Goal: Task Accomplishment & Management: Complete application form

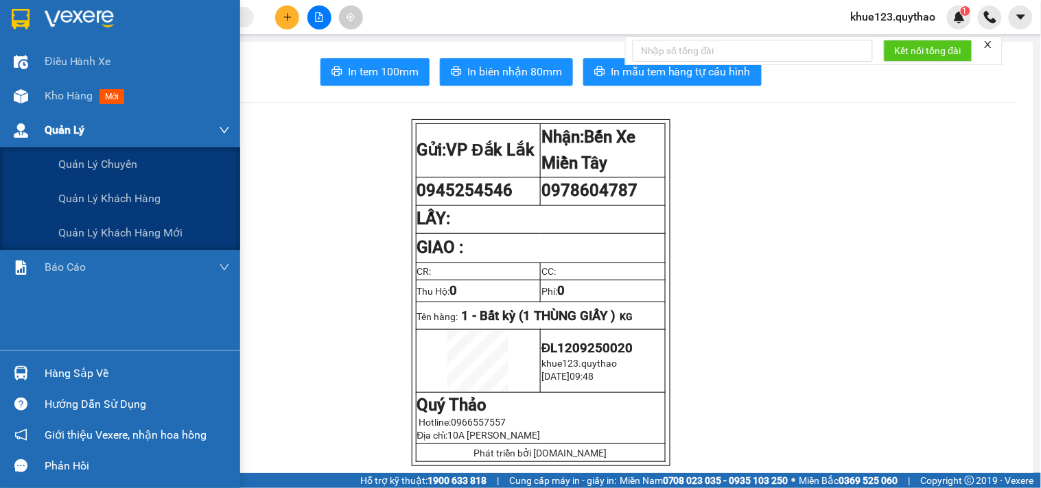
click at [62, 113] on div "Quản Lý" at bounding box center [137, 130] width 185 height 34
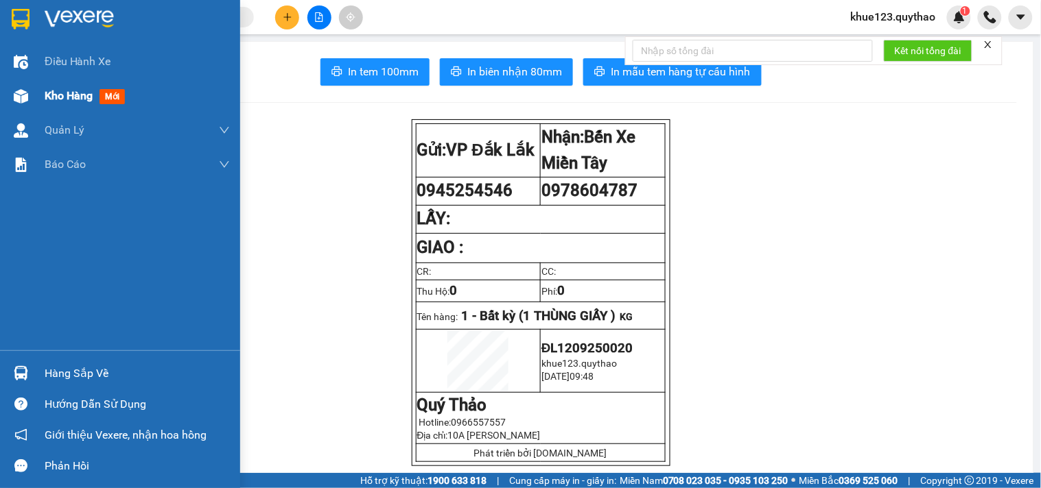
click at [62, 101] on span "Kho hàng" at bounding box center [69, 95] width 48 height 13
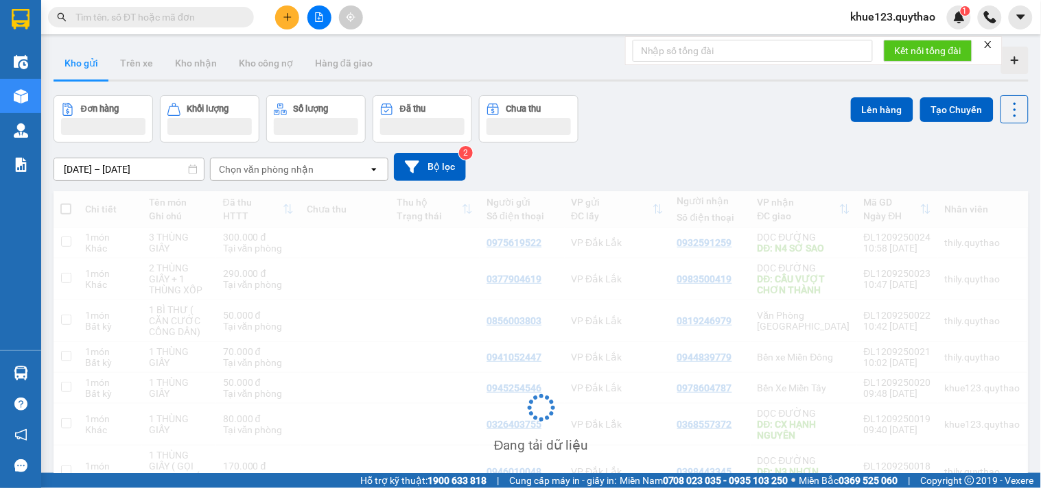
click at [883, 3] on div "Kết quả tìm kiếm ( 0 ) Bộ lọc No Data khue123.quythao 1" at bounding box center [520, 17] width 1041 height 34
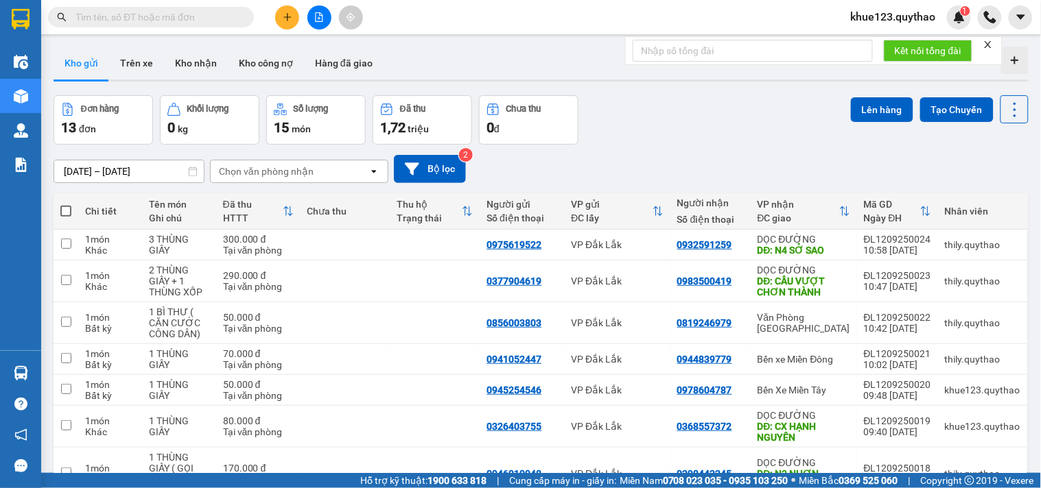
click at [895, 9] on span "khue123.quythao" at bounding box center [893, 16] width 107 height 17
click at [875, 51] on li "Đăng xuất" at bounding box center [893, 43] width 108 height 22
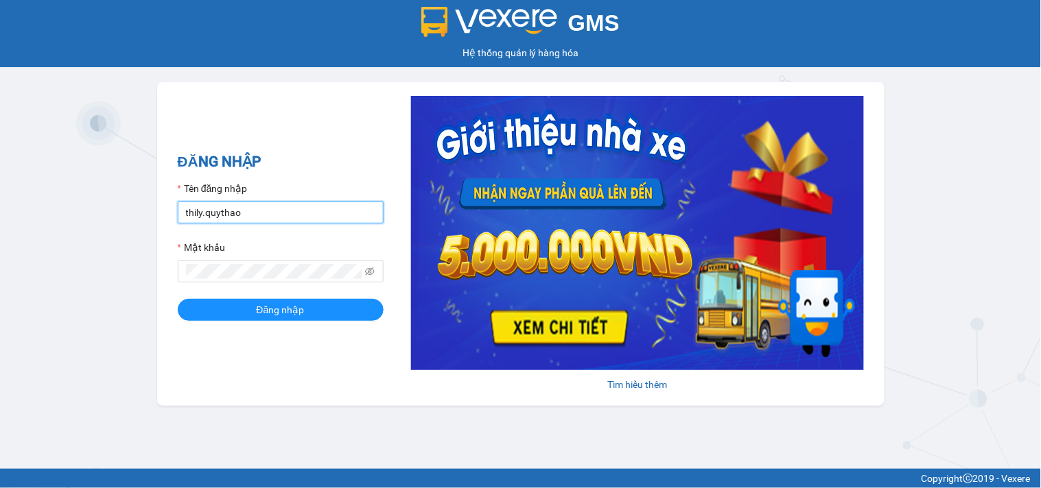
click at [283, 202] on input "thily.quythao" at bounding box center [281, 213] width 206 height 22
type input "meo.quythao"
click at [264, 281] on span at bounding box center [281, 272] width 206 height 22
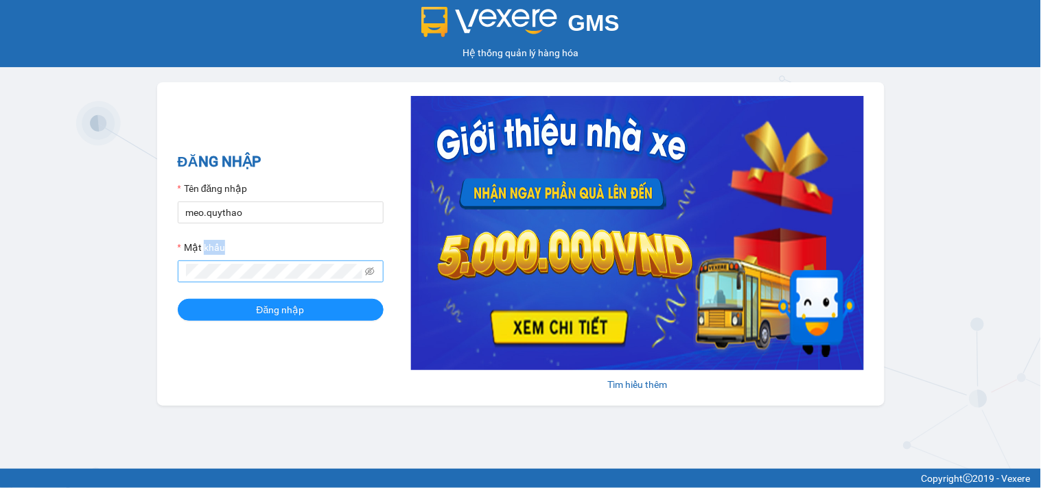
click at [264, 281] on span at bounding box center [281, 272] width 206 height 22
click at [178, 299] on button "Đăng nhập" at bounding box center [281, 310] width 206 height 22
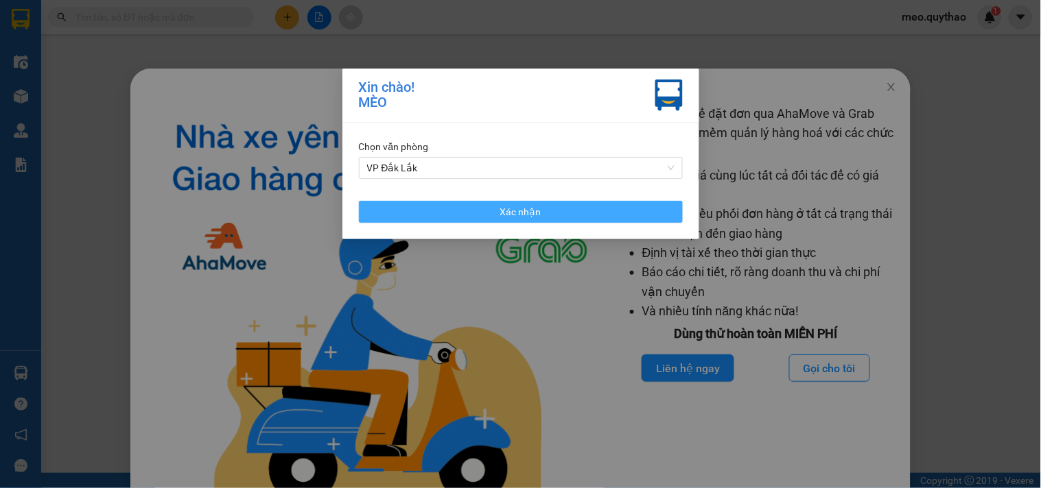
click at [526, 215] on span "Xác nhận" at bounding box center [520, 211] width 41 height 15
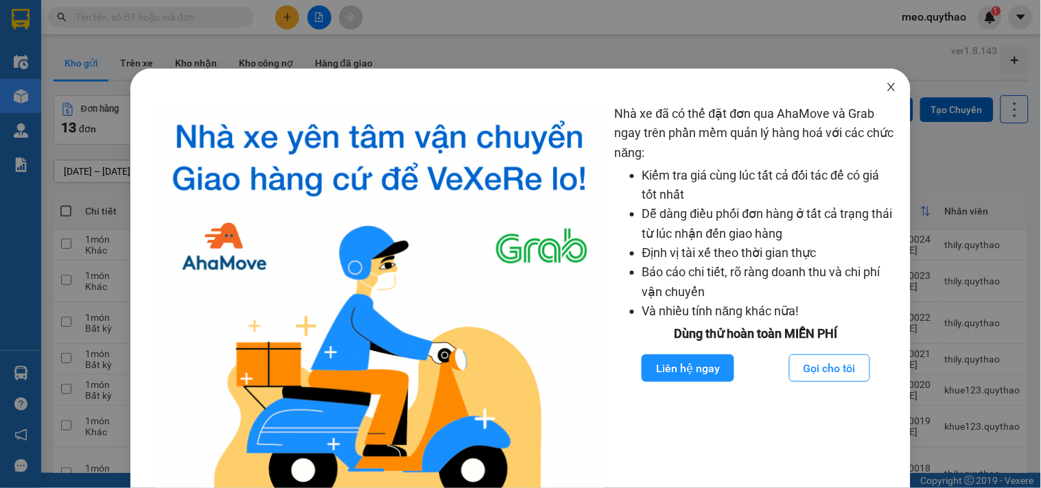
click at [889, 80] on span "Close" at bounding box center [891, 88] width 38 height 38
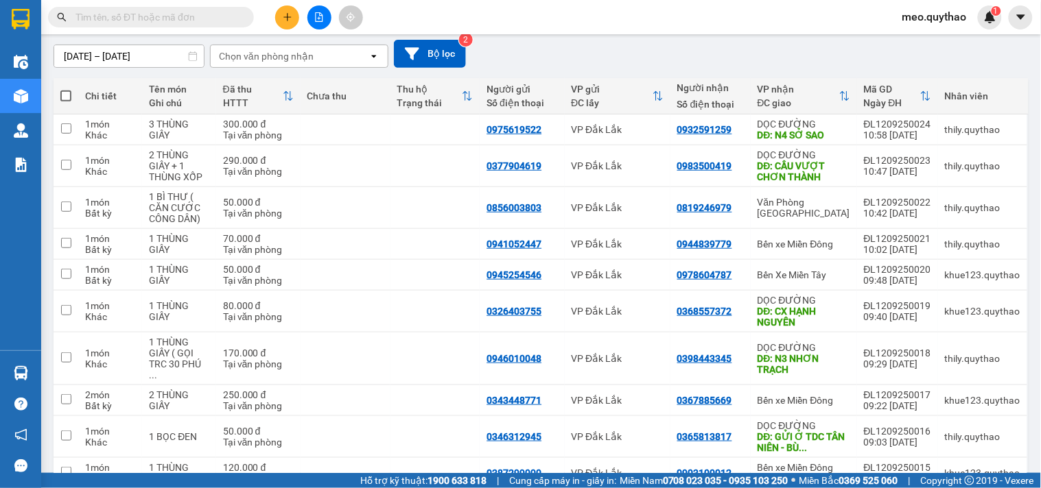
scroll to position [177, 0]
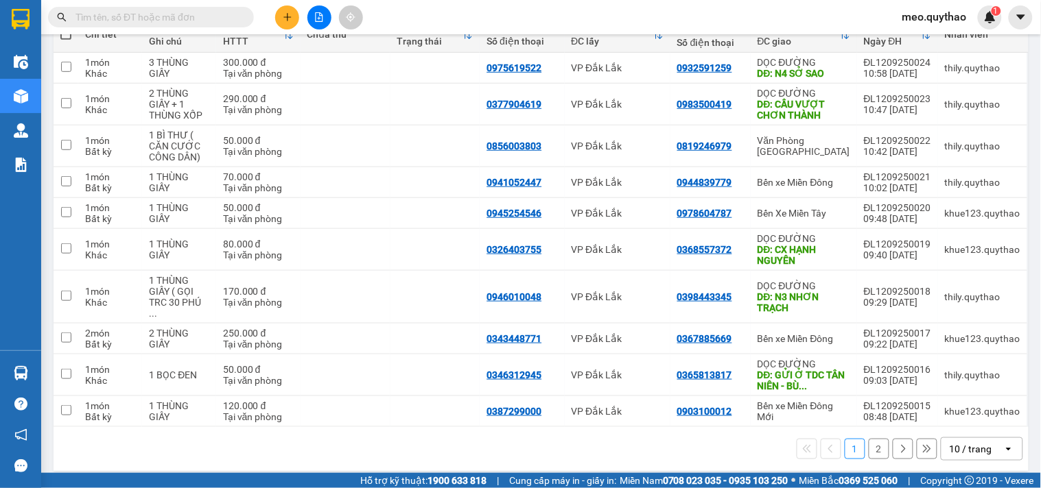
click at [274, 15] on div at bounding box center [319, 17] width 103 height 24
click at [294, 24] on button at bounding box center [287, 17] width 24 height 24
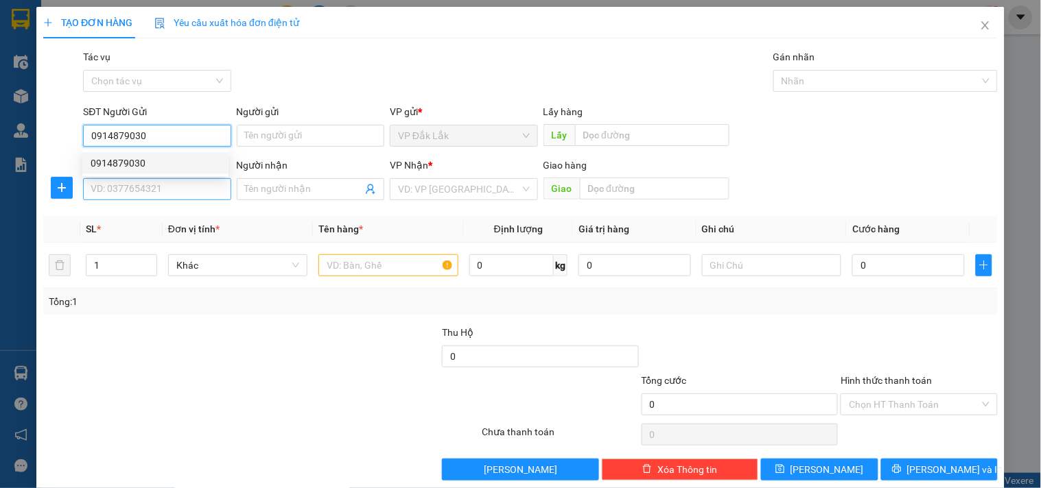
type input "0914879030"
click at [99, 196] on input "SĐT Người Nhận *" at bounding box center [156, 189] width 147 height 22
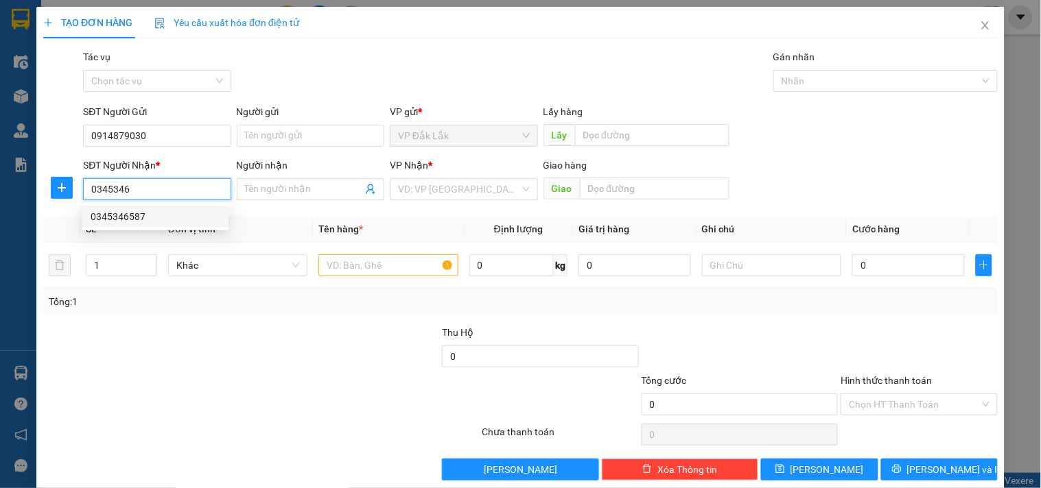
click at [132, 208] on div "0345346587" at bounding box center [155, 217] width 146 height 22
type input "0345346587"
type input "N3 PHÚ GIÁO"
type input "0345346587"
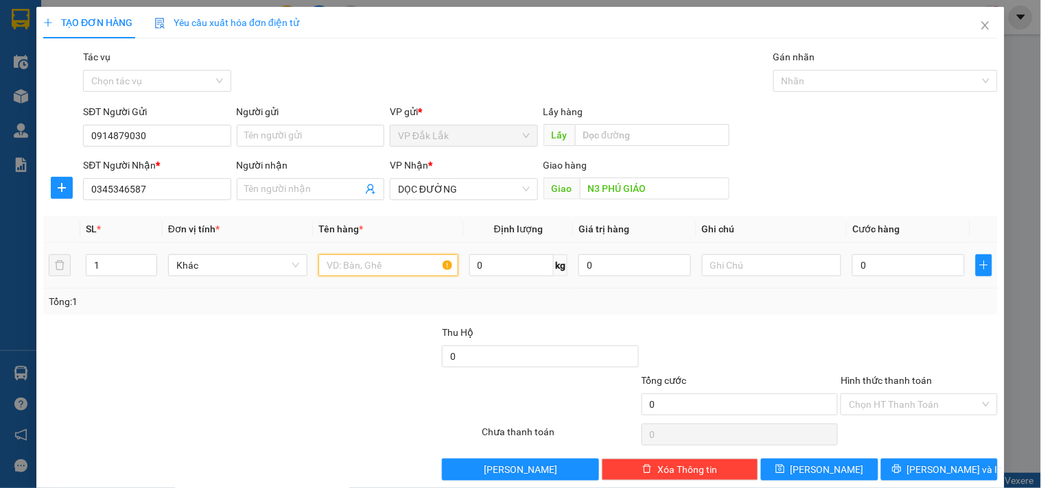
click at [327, 265] on input "text" at bounding box center [387, 266] width 139 height 22
click at [145, 261] on span "up" at bounding box center [149, 262] width 8 height 8
type input "1"
click at [148, 271] on icon "down" at bounding box center [149, 270] width 5 height 5
click at [359, 263] on input "text" at bounding box center [387, 266] width 139 height 22
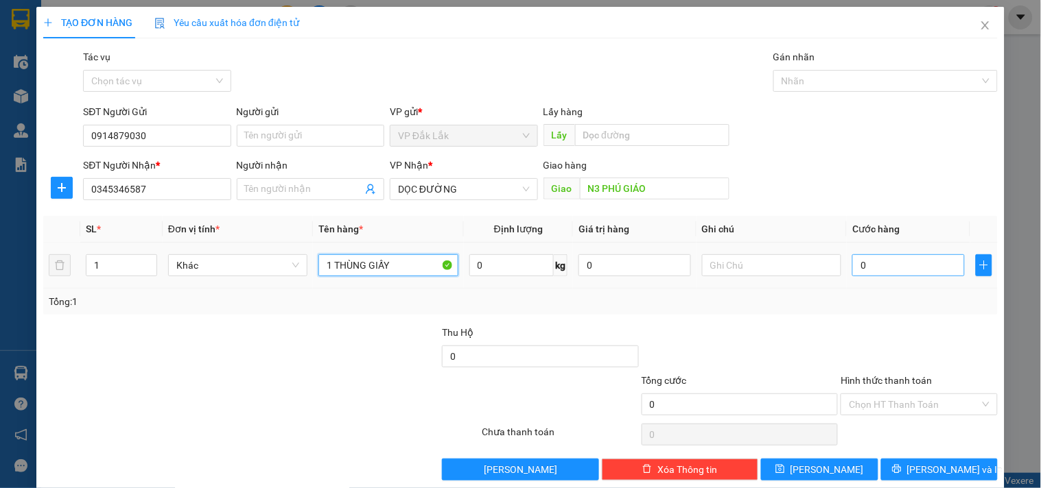
type input "1 THÙNG GIẤY"
click at [859, 273] on input "0" at bounding box center [908, 266] width 113 height 22
type input "1"
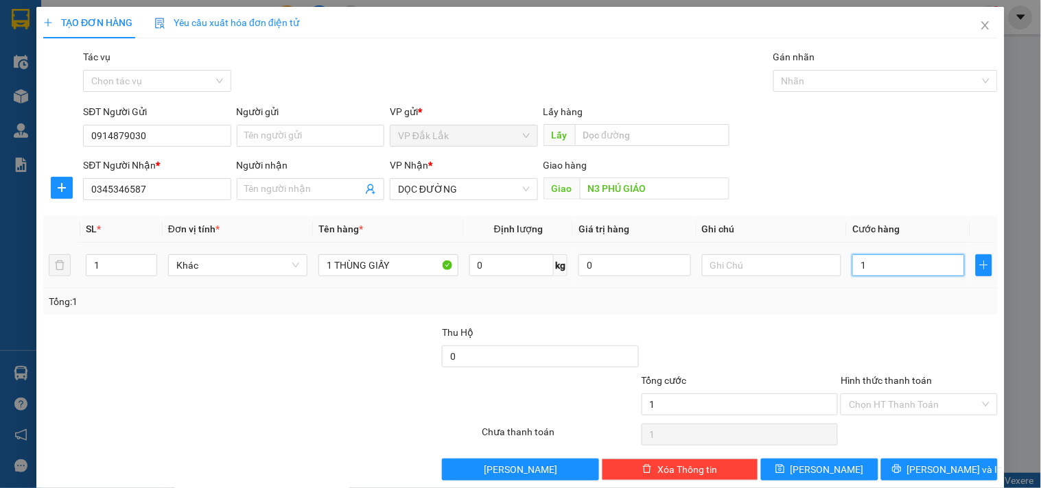
type input "10"
type input "100"
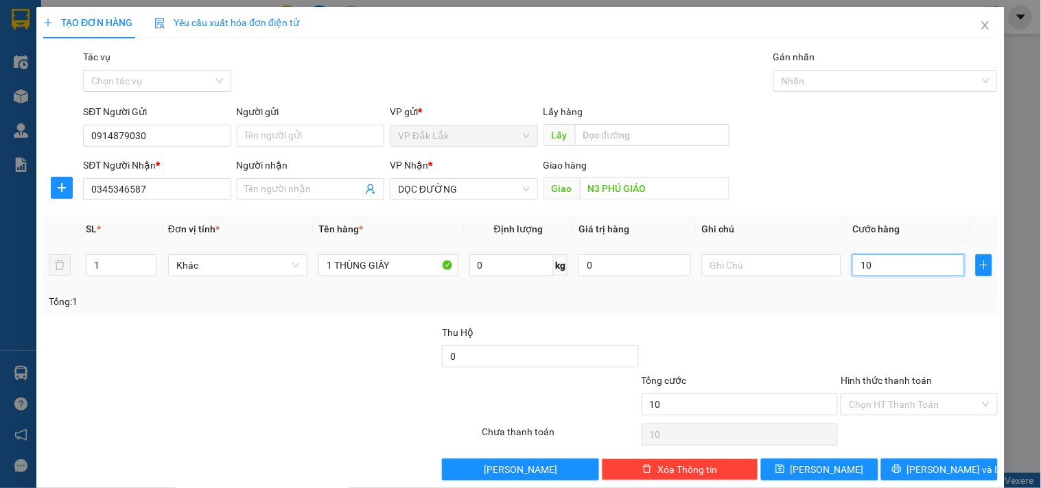
type input "100"
type input "1.000"
type input "10.000"
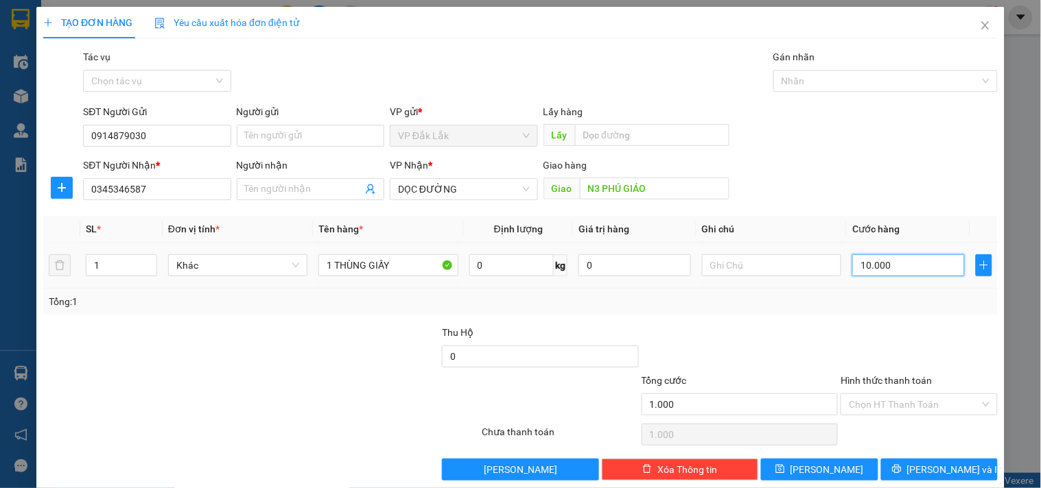
type input "10.000"
type input "100.000"
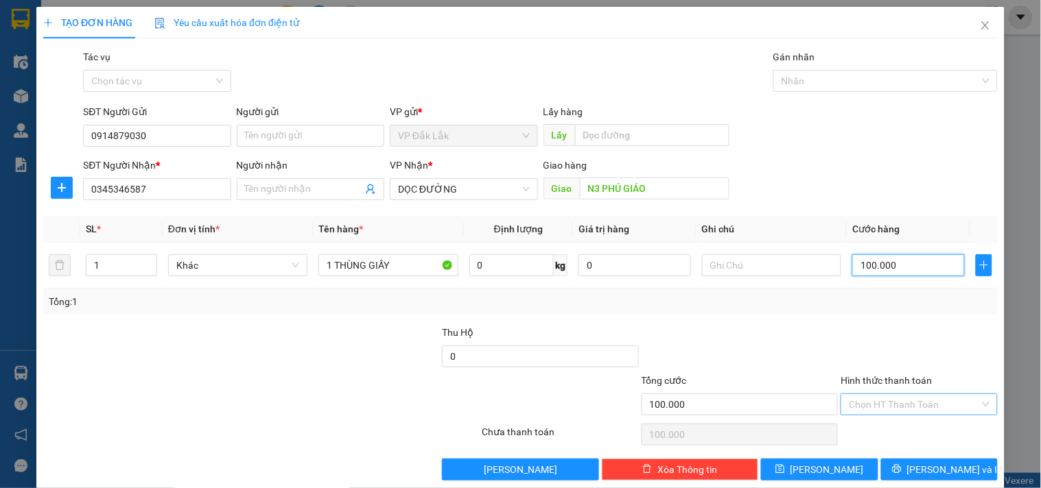
type input "100.000"
click at [915, 403] on input "Hình thức thanh toán" at bounding box center [914, 404] width 130 height 21
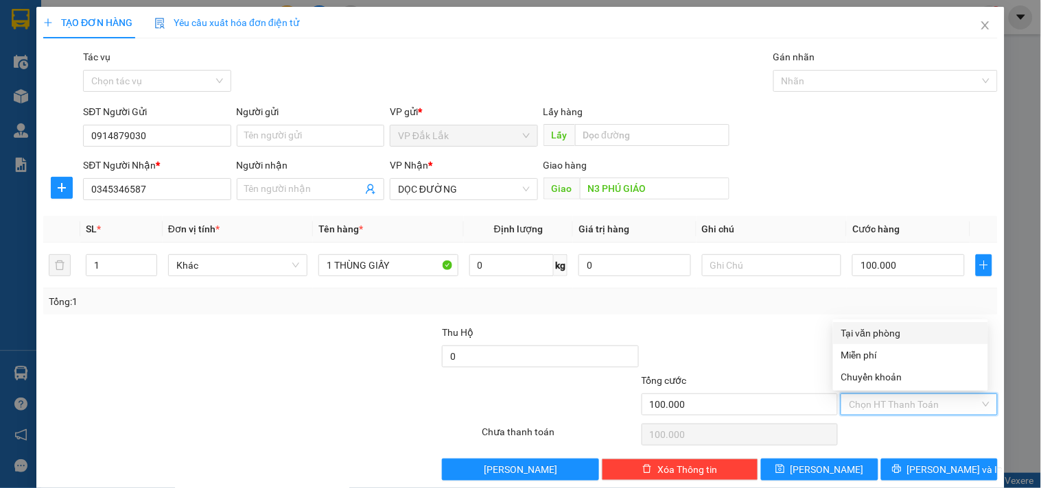
click at [899, 333] on div "Tại văn phòng" at bounding box center [910, 333] width 139 height 15
type input "0"
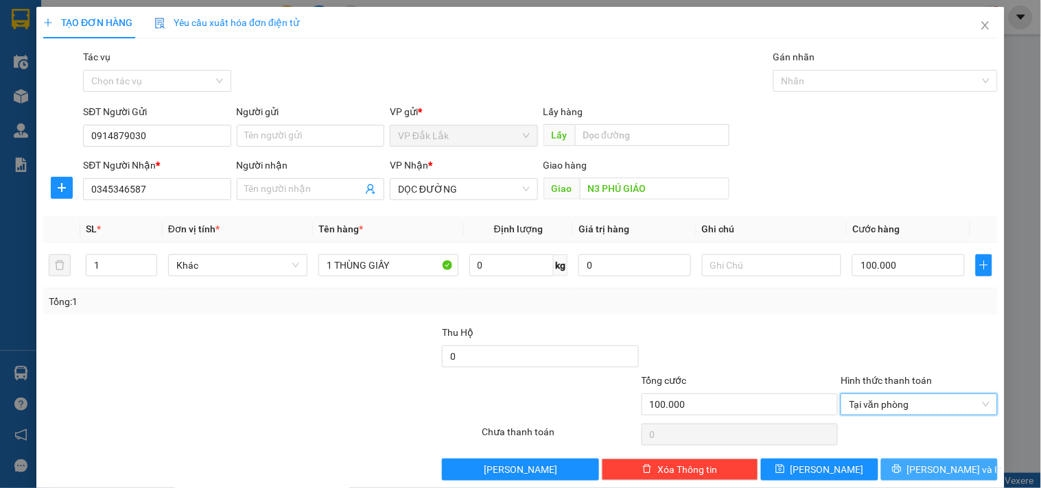
click at [940, 475] on span "[PERSON_NAME] và In" at bounding box center [955, 469] width 96 height 15
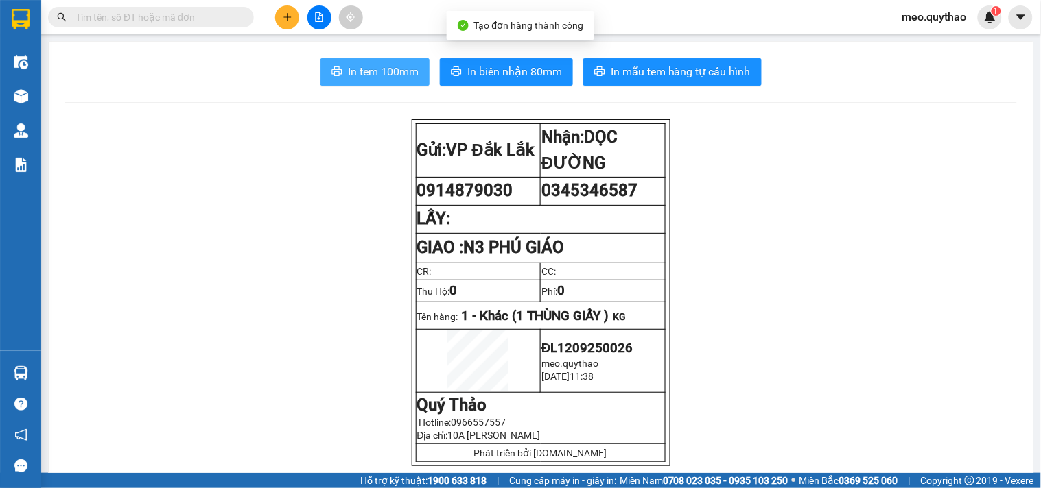
click at [375, 69] on span "In tem 100mm" at bounding box center [383, 71] width 71 height 17
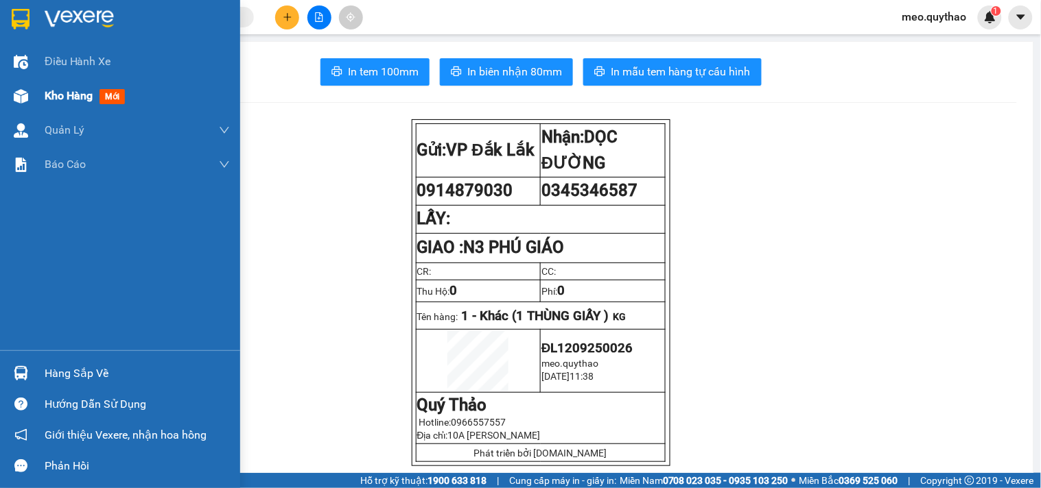
click at [78, 96] on span "Kho hàng" at bounding box center [69, 95] width 48 height 13
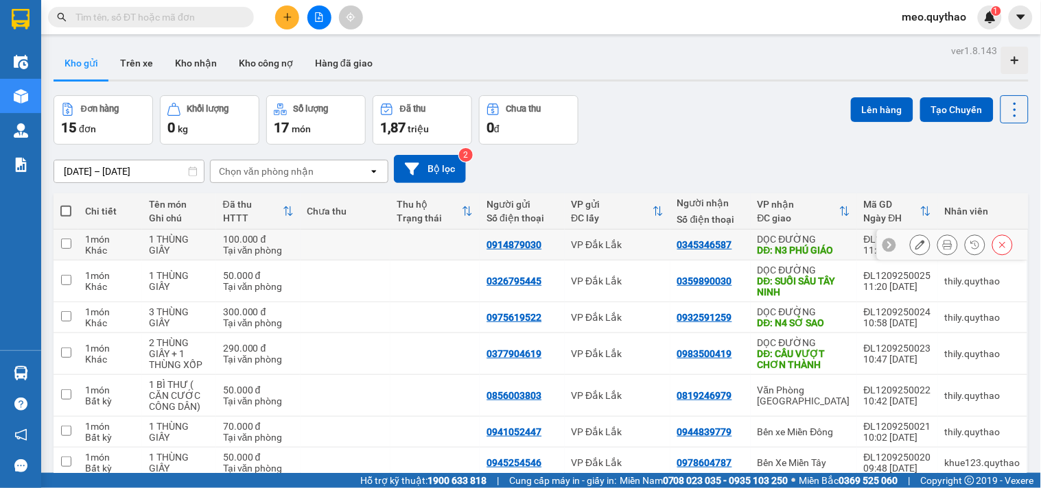
click at [915, 245] on icon at bounding box center [920, 245] width 10 height 10
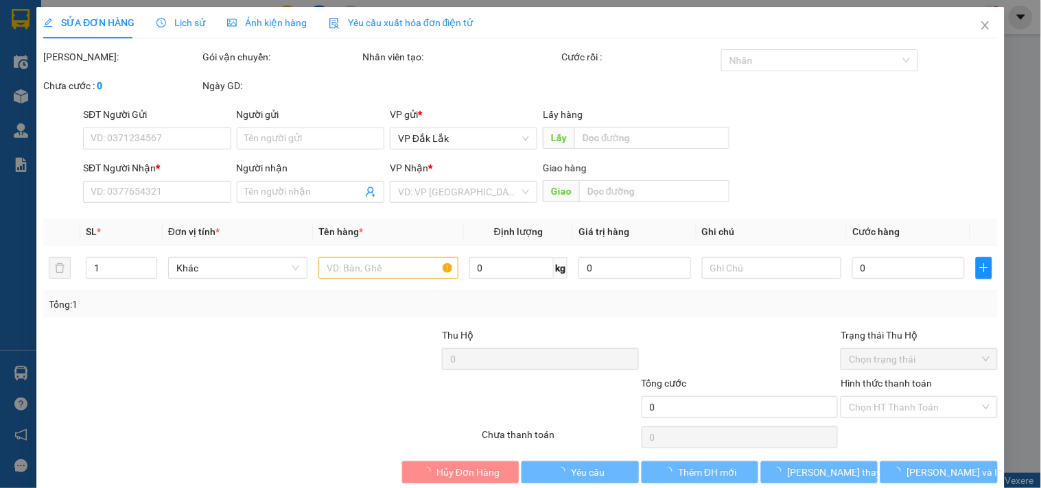
type input "0914879030"
type input "0345346587"
type input "N3 PHÚ GIÁO"
type input "100.000"
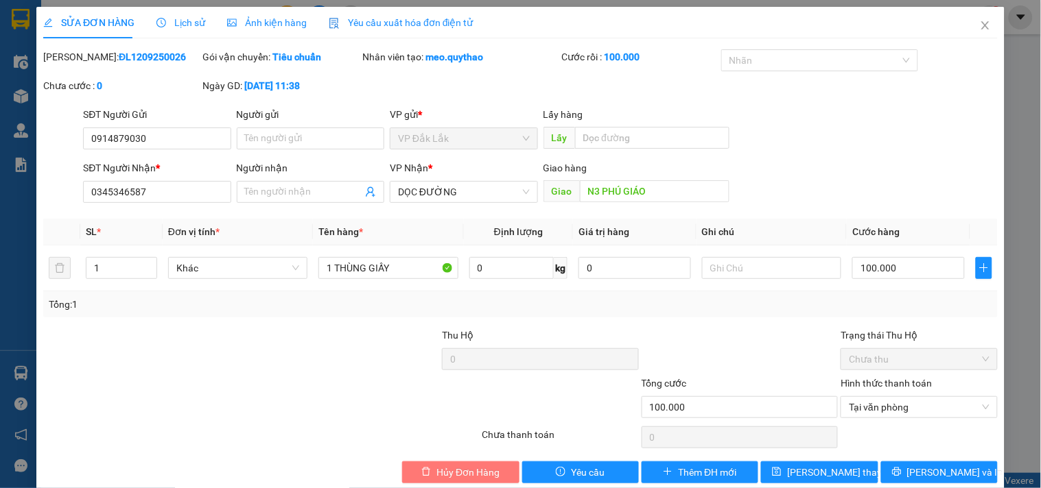
click at [485, 470] on span "Hủy Đơn Hàng" at bounding box center [467, 472] width 63 height 15
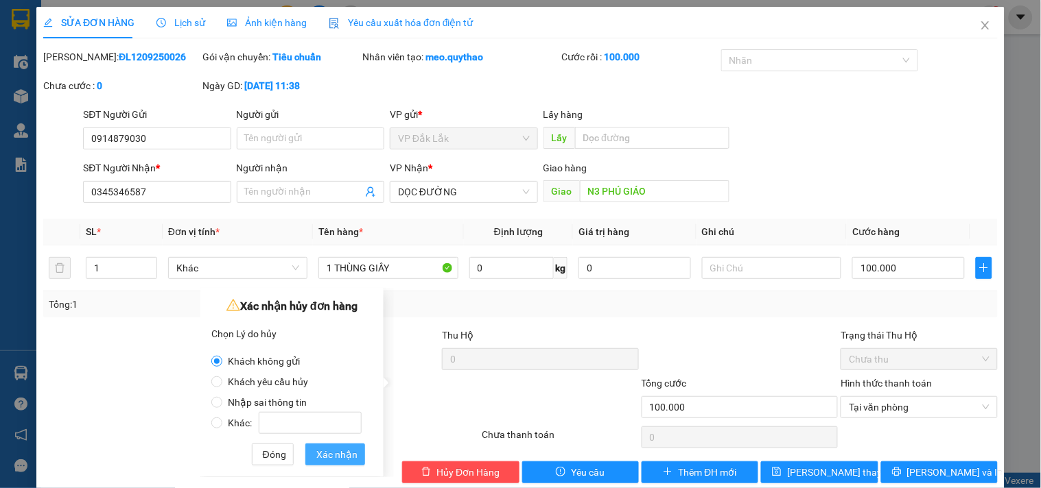
click at [326, 448] on span "Xác nhận" at bounding box center [336, 454] width 41 height 15
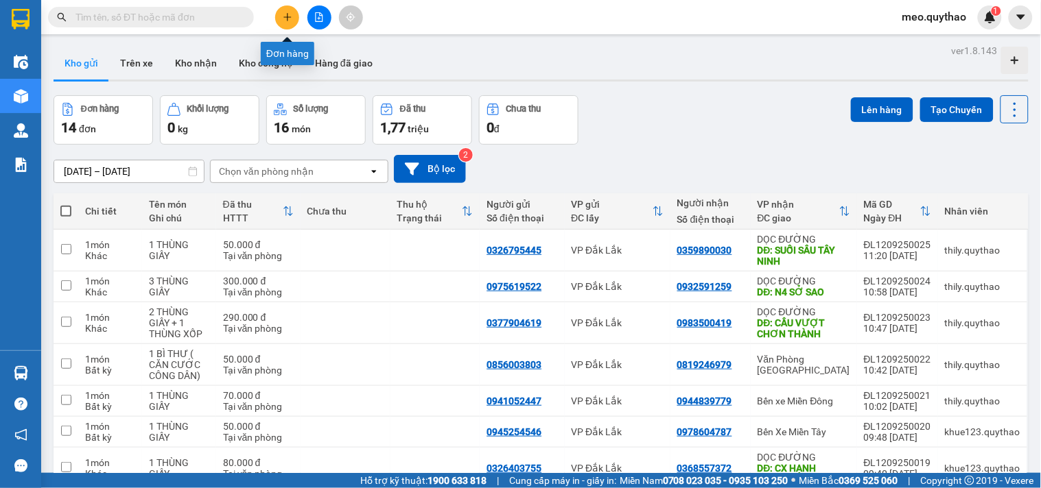
click at [294, 19] on button at bounding box center [287, 17] width 24 height 24
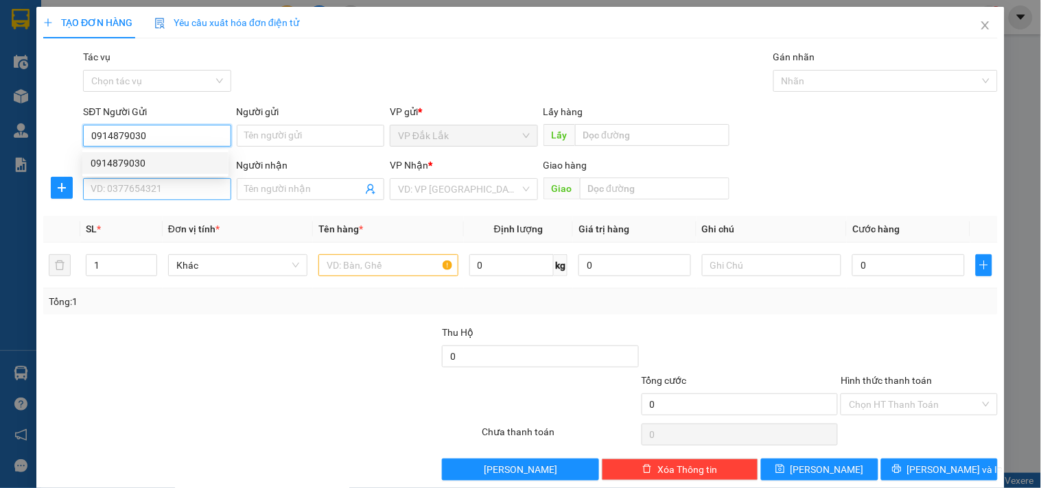
type input "0914879030"
click at [163, 193] on input "SĐT Người Nhận *" at bounding box center [156, 189] width 147 height 22
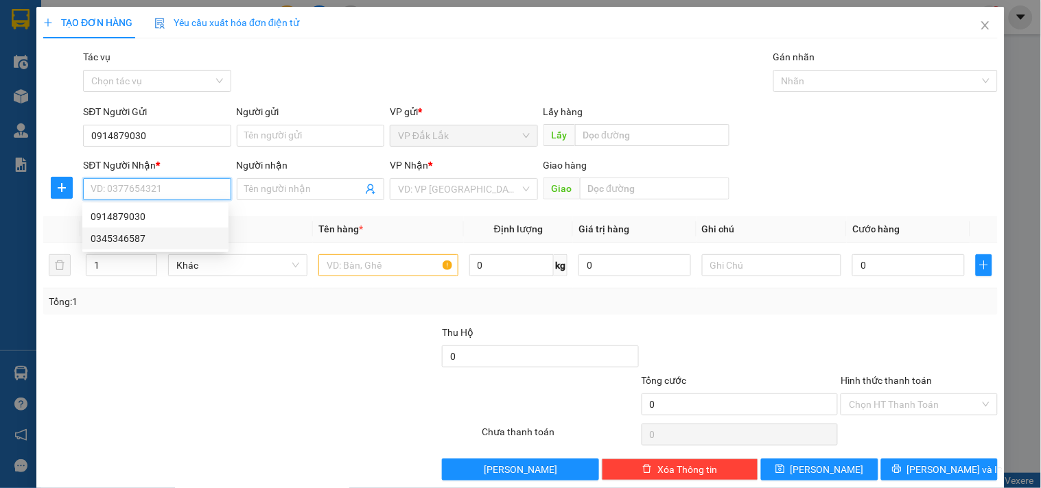
click at [142, 239] on div "0345346587" at bounding box center [156, 238] width 130 height 15
type input "0345346587"
type input "N3 PHÚ GIÁO"
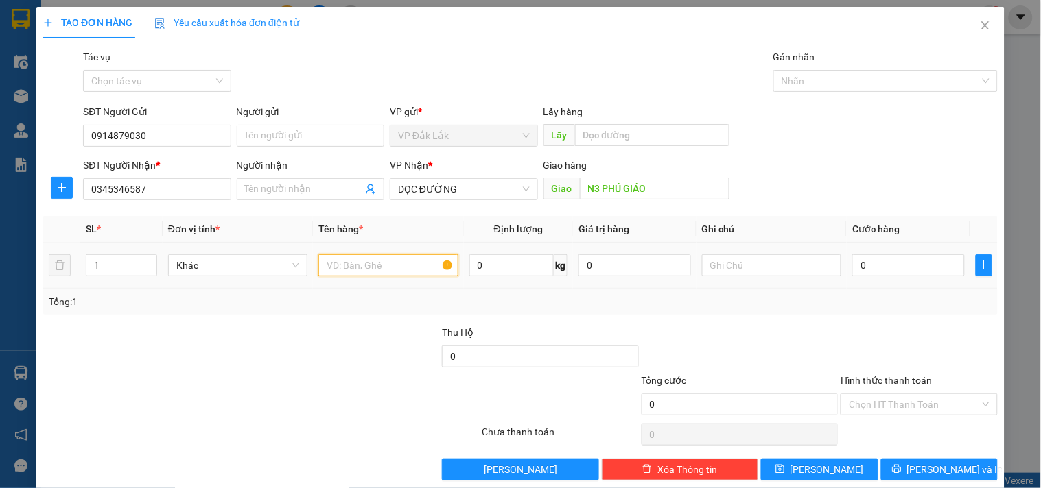
click at [338, 273] on input "text" at bounding box center [387, 266] width 139 height 22
type input "1 THÙNG GIẤY"
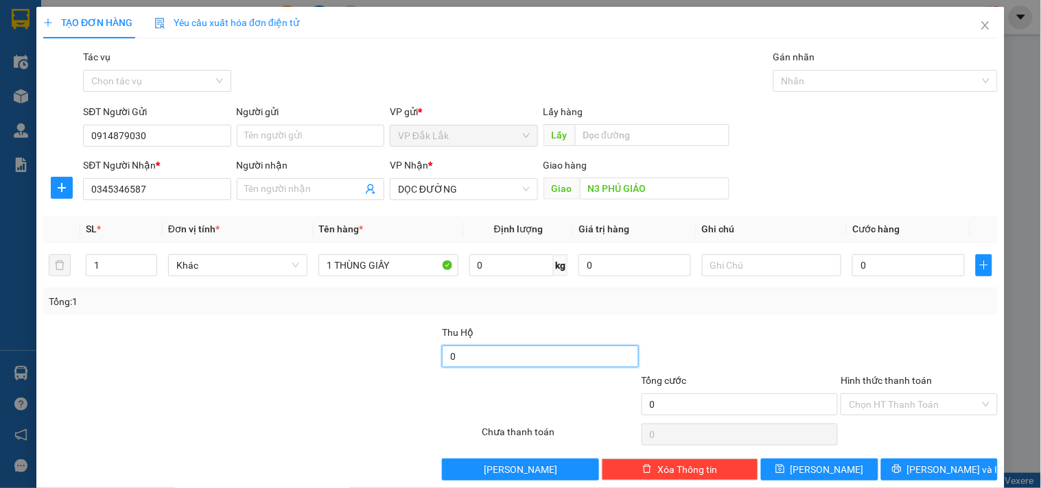
click at [476, 353] on input "0" at bounding box center [540, 357] width 197 height 22
type input "1.280.000"
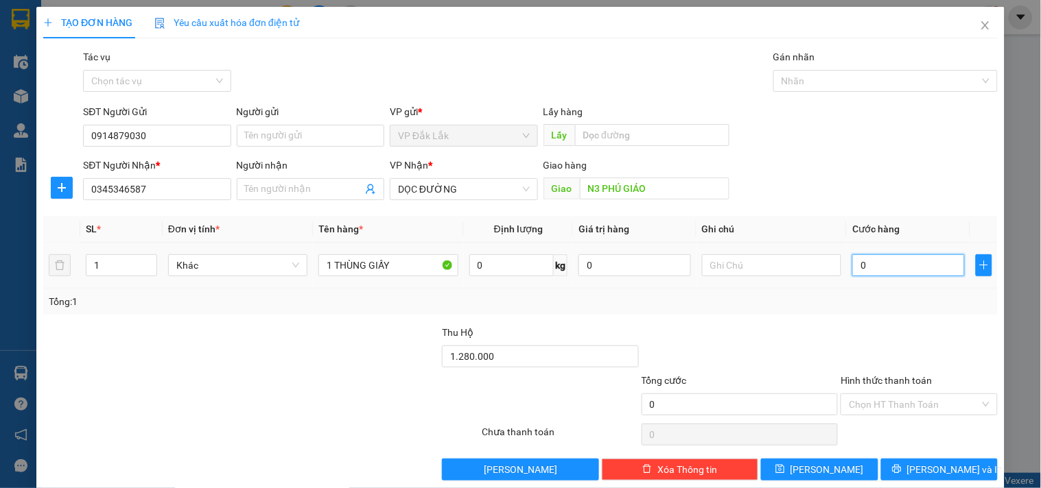
click at [882, 255] on input "0" at bounding box center [908, 266] width 113 height 22
type input "1"
type input "10"
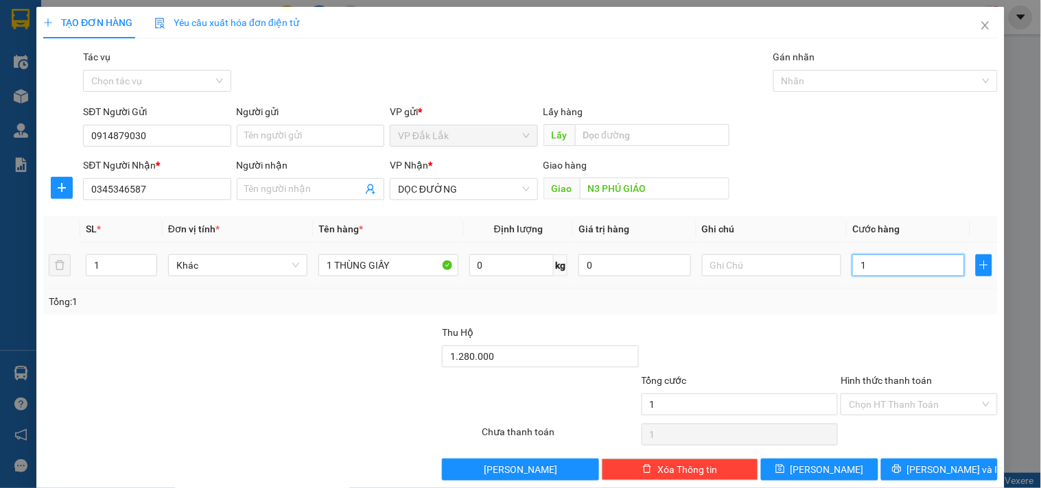
type input "10"
type input "100"
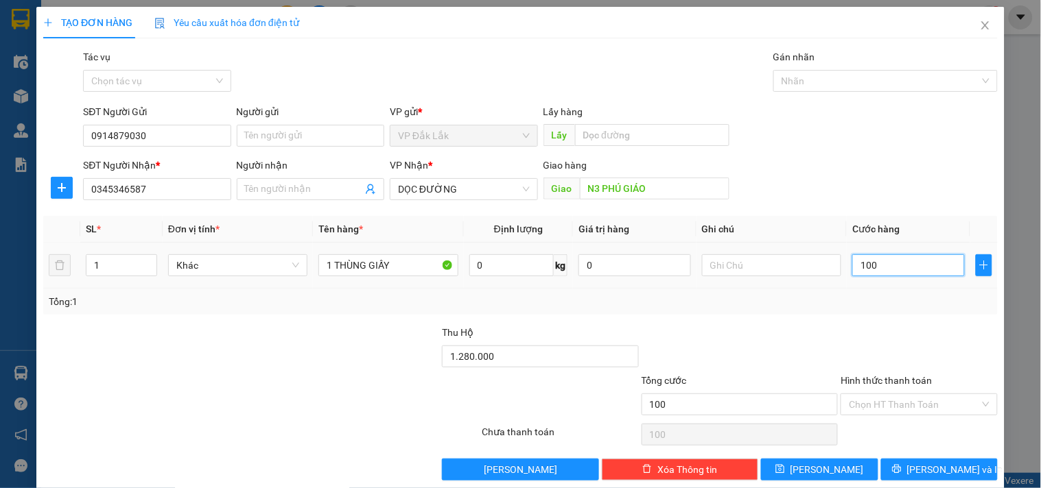
type input "1.000"
type input "10.000"
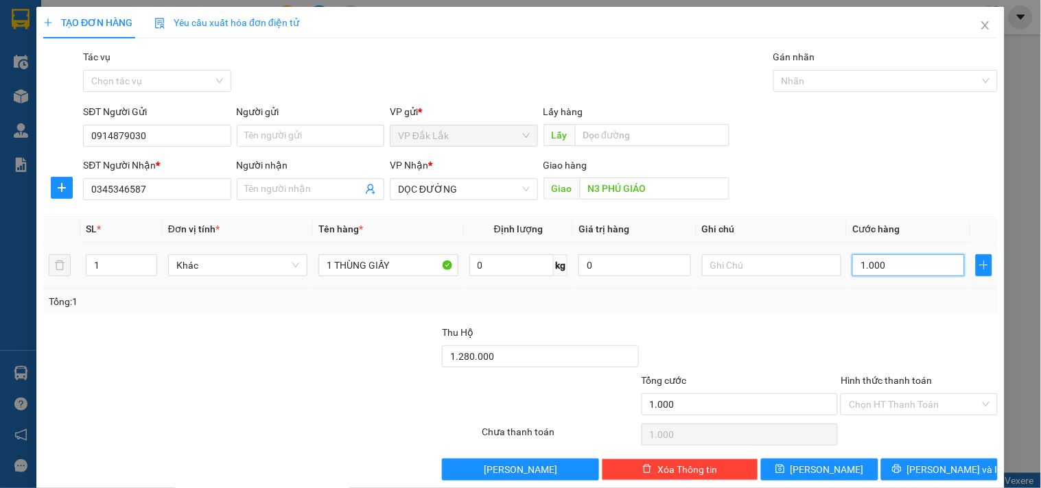
type input "10.000"
type input "100.000"
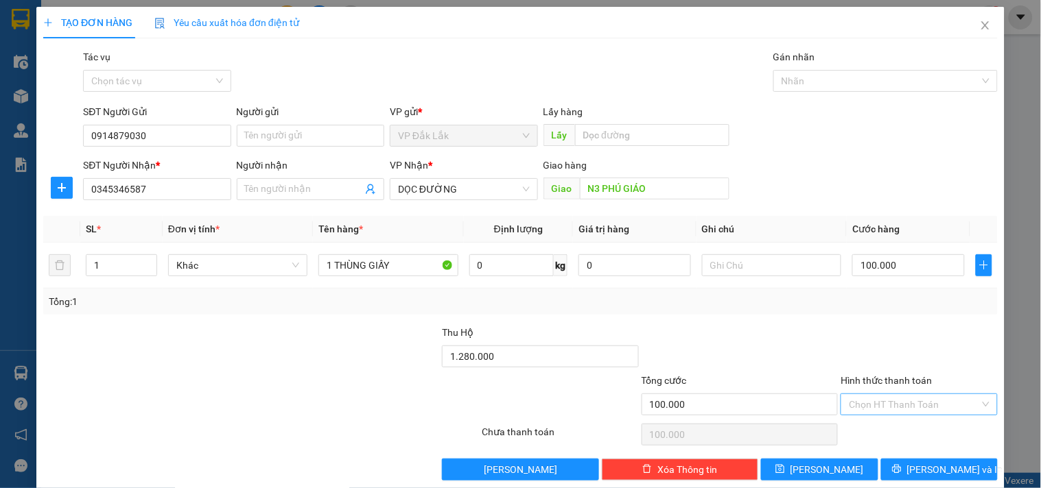
click at [903, 398] on input "Hình thức thanh toán" at bounding box center [914, 404] width 130 height 21
click at [888, 331] on div "Tại văn phòng" at bounding box center [910, 333] width 139 height 15
type input "0"
click at [914, 469] on button "[PERSON_NAME] và In" at bounding box center [939, 470] width 117 height 22
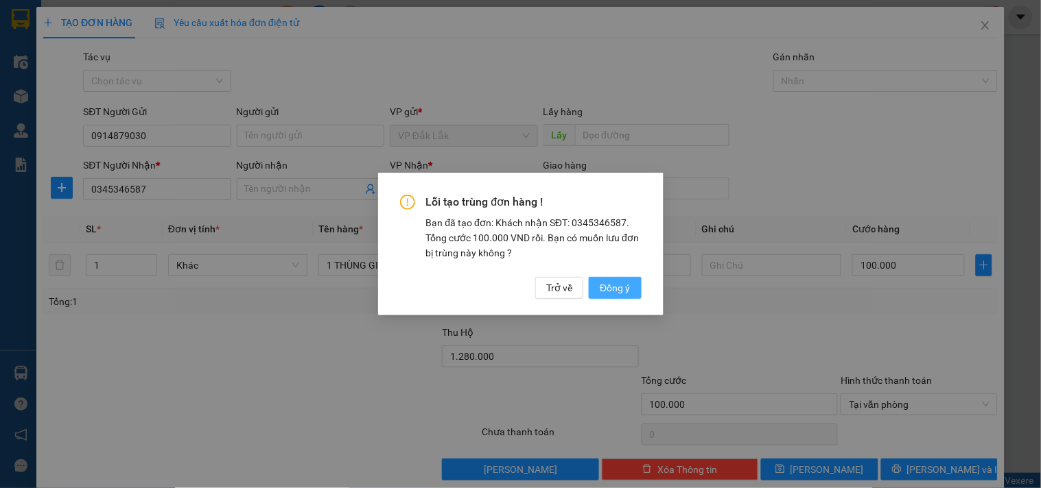
click at [602, 293] on span "Đồng ý" at bounding box center [615, 288] width 30 height 15
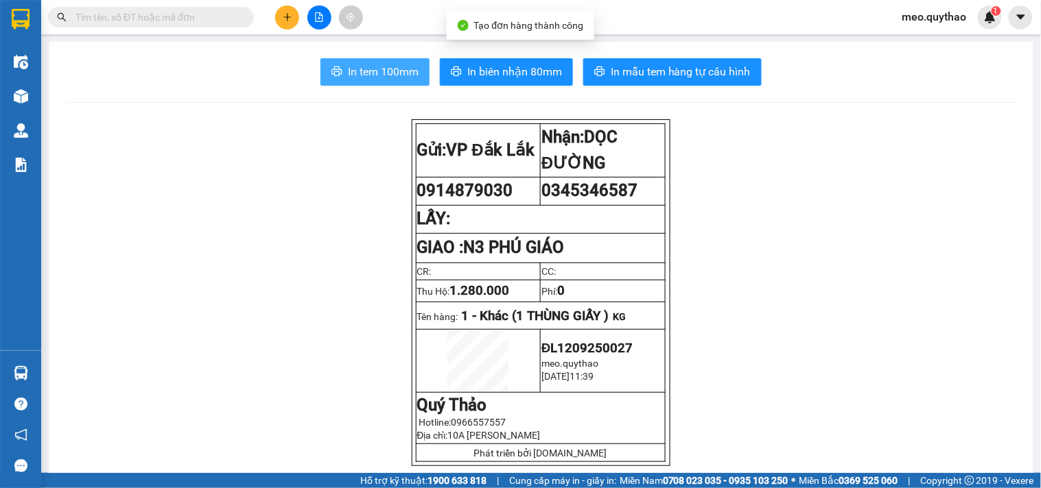
click at [385, 78] on span "In tem 100mm" at bounding box center [383, 71] width 71 height 17
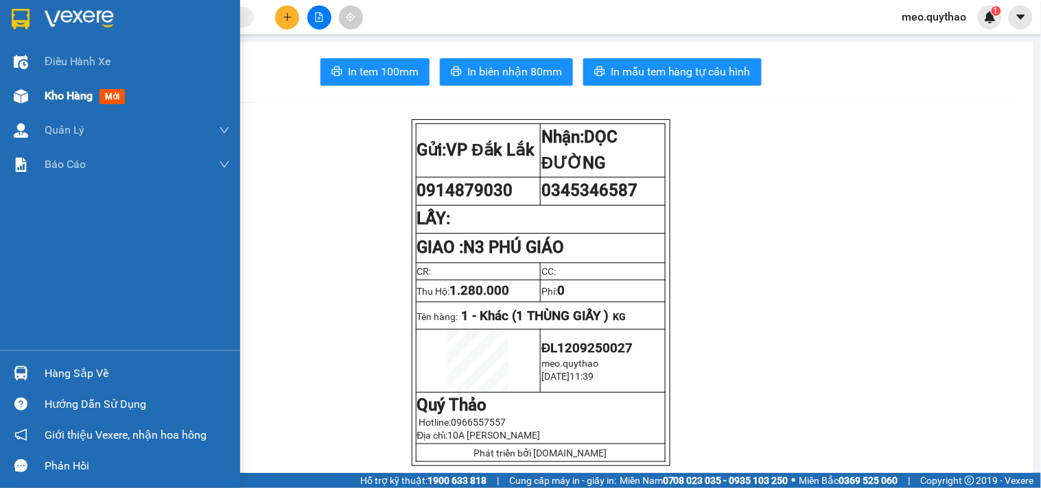
click at [38, 103] on div "Kho hàng mới" at bounding box center [120, 96] width 240 height 34
